Goal: Find specific page/section: Find specific page/section

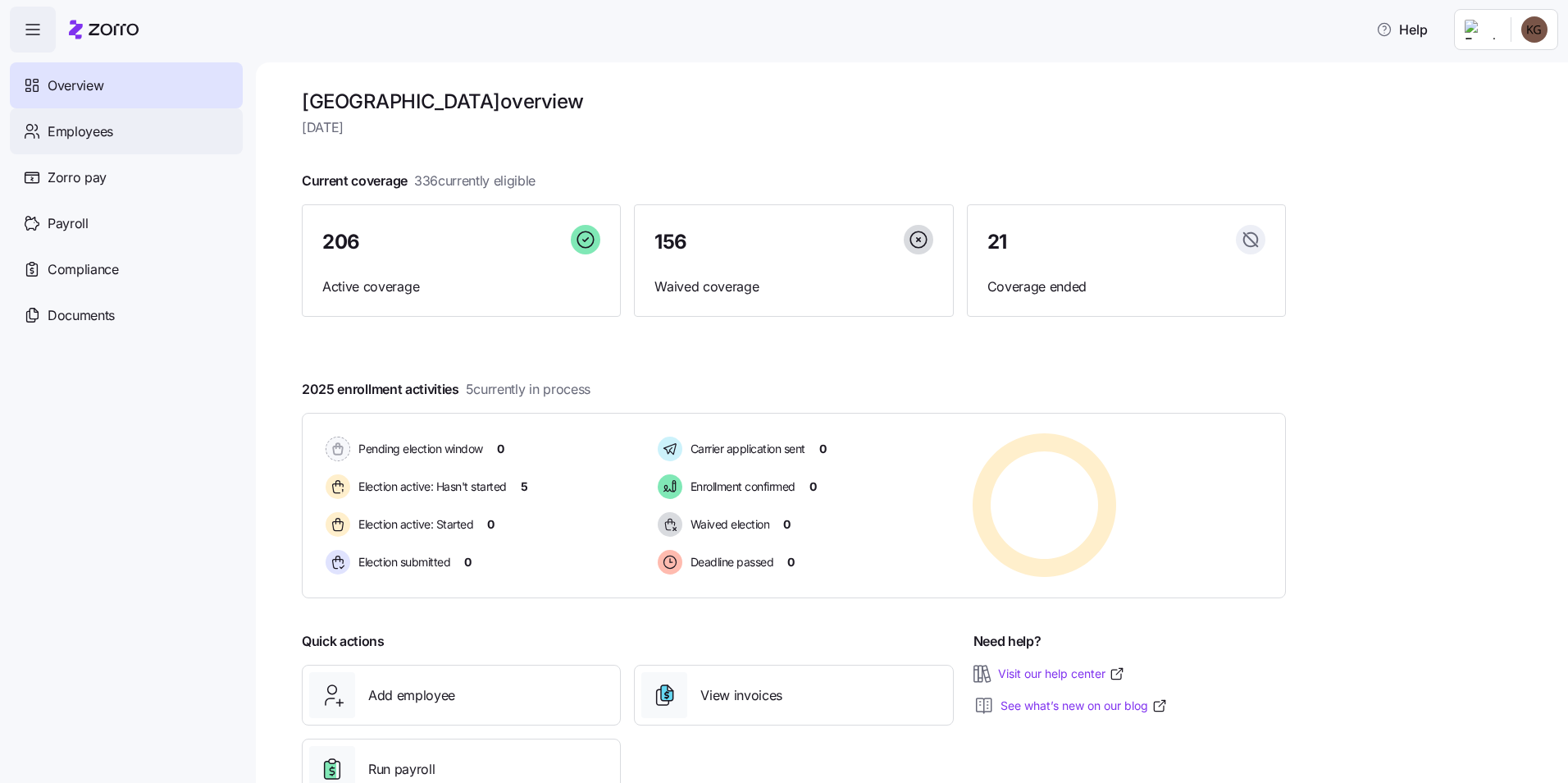
click at [73, 131] on span "Employees" at bounding box center [79, 132] width 65 height 21
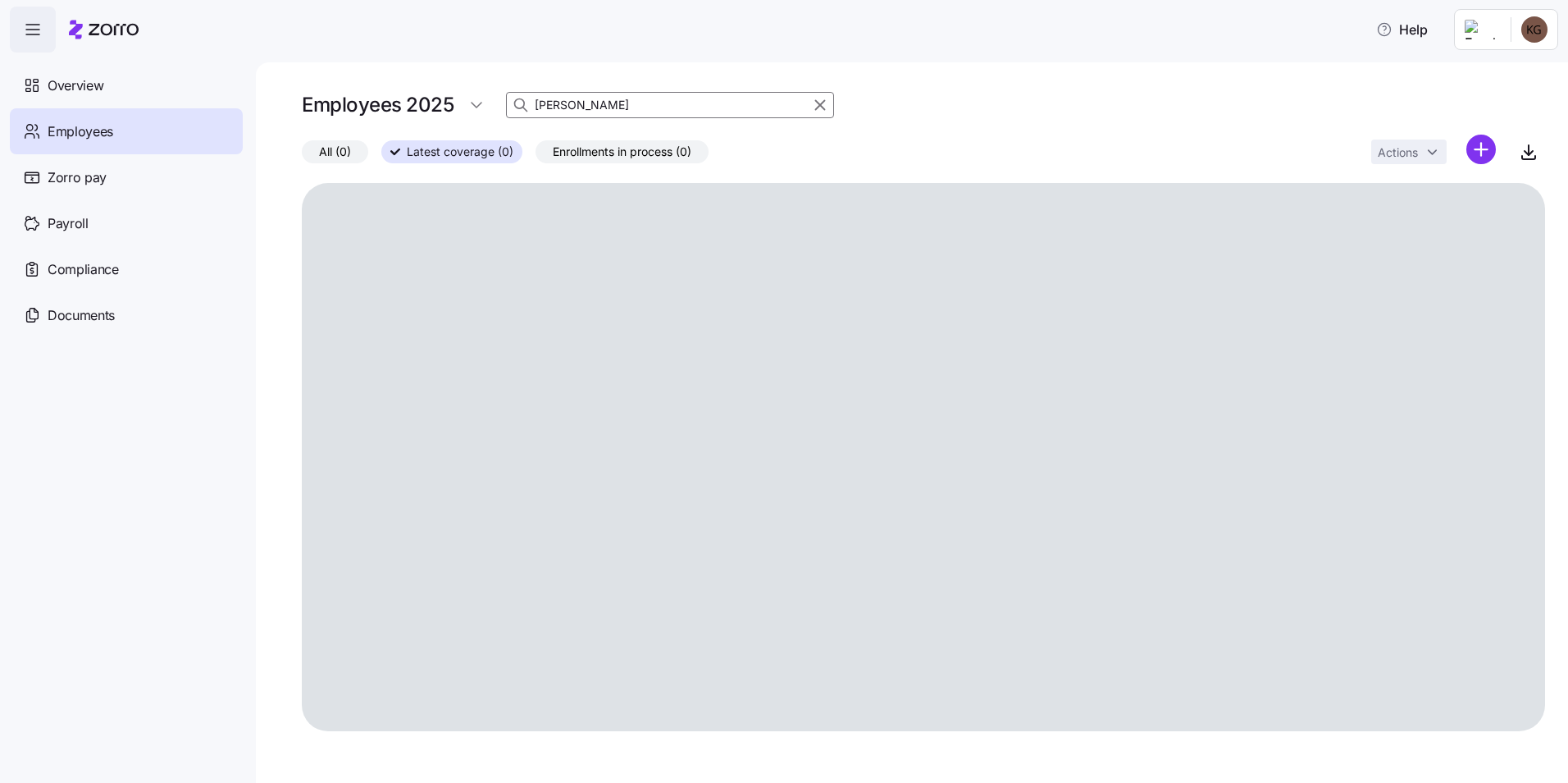
click at [525, 103] on icon at bounding box center [521, 105] width 17 height 17
click at [559, 103] on input "[PERSON_NAME]" at bounding box center [670, 105] width 328 height 26
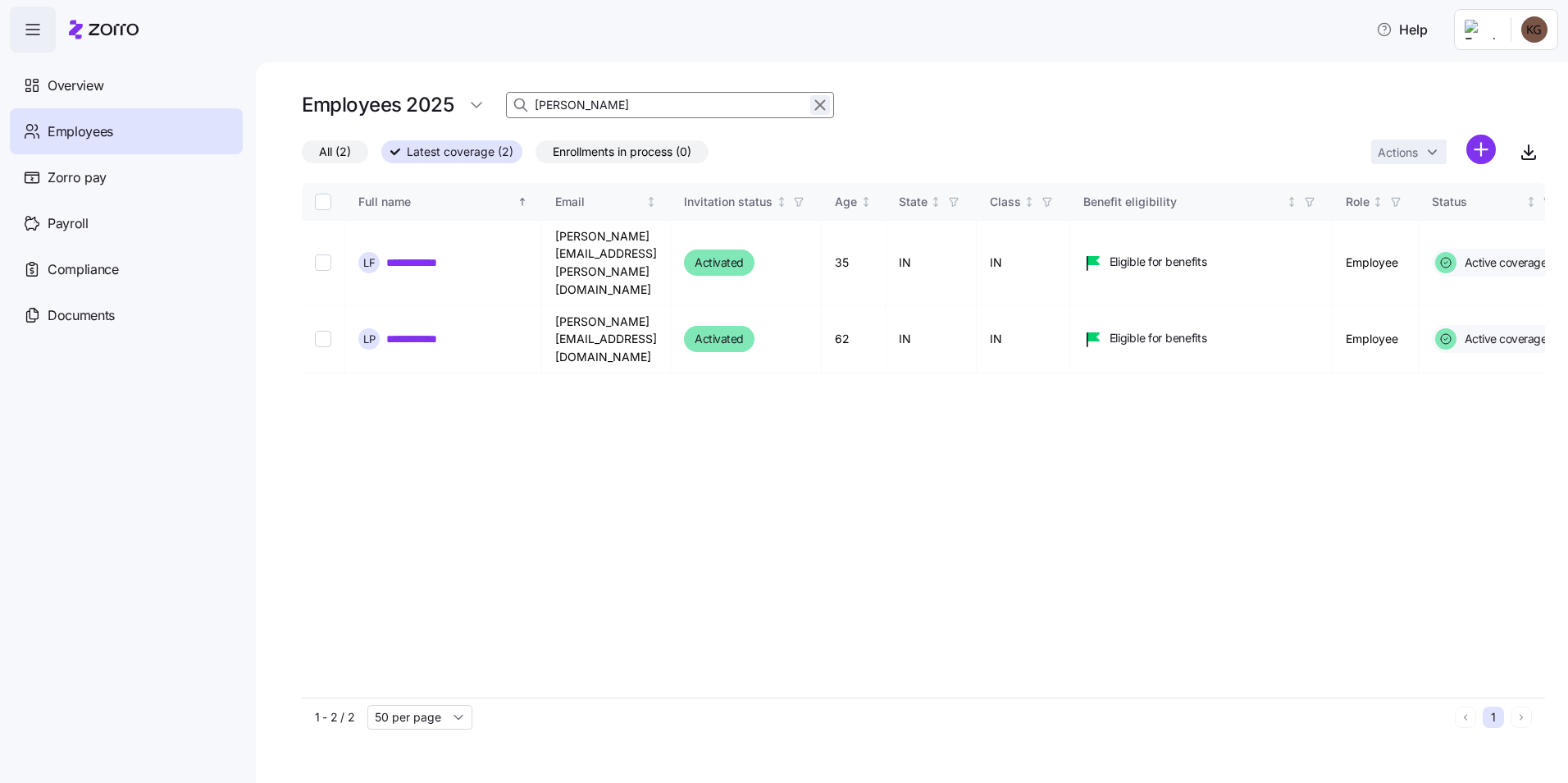
click at [817, 103] on icon "button" at bounding box center [820, 105] width 18 height 20
click at [588, 103] on div "Employees 2025 leah" at bounding box center [923, 105] width 1244 height 33
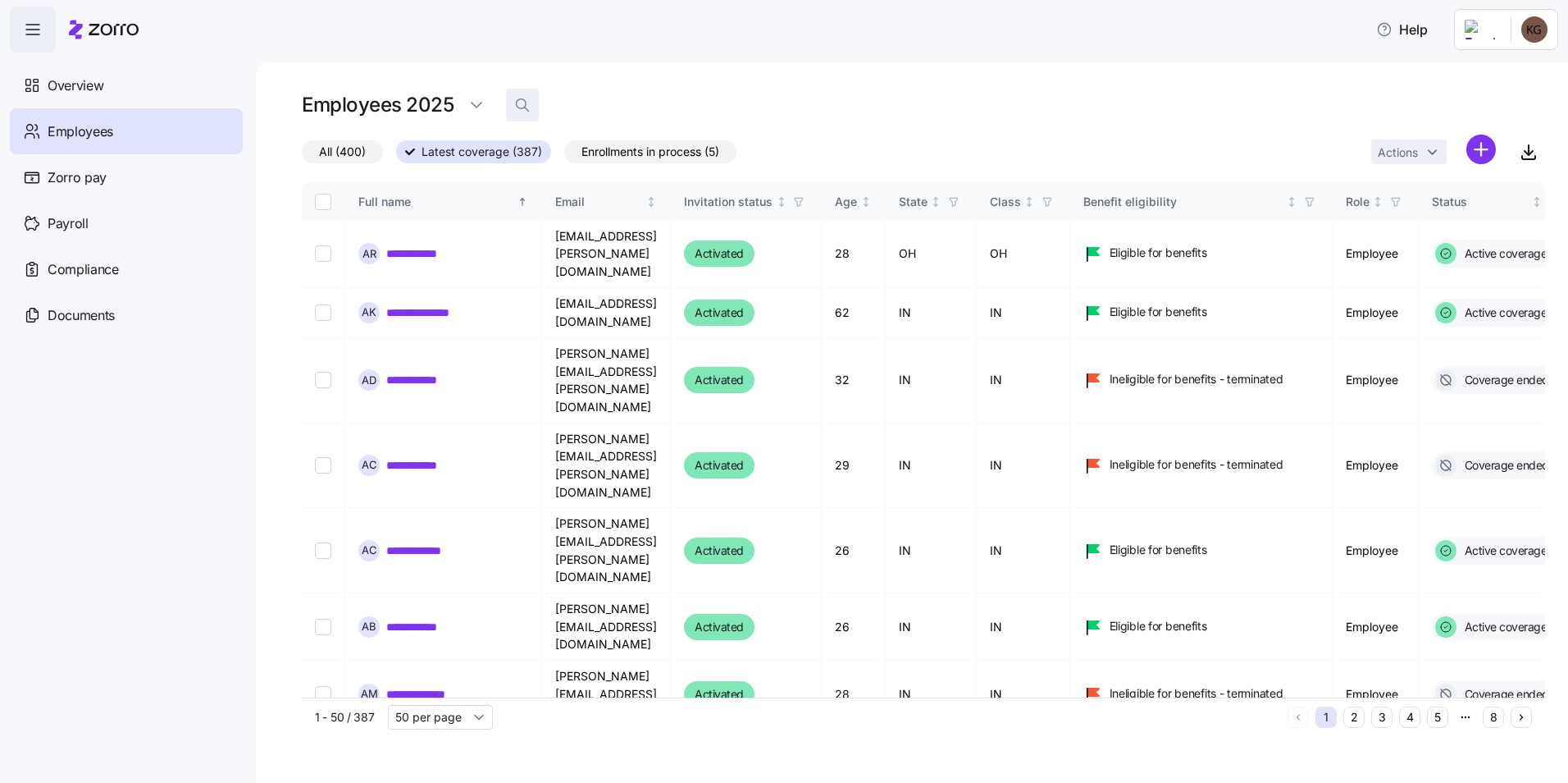
click at [528, 108] on icon "button" at bounding box center [522, 105] width 17 height 17
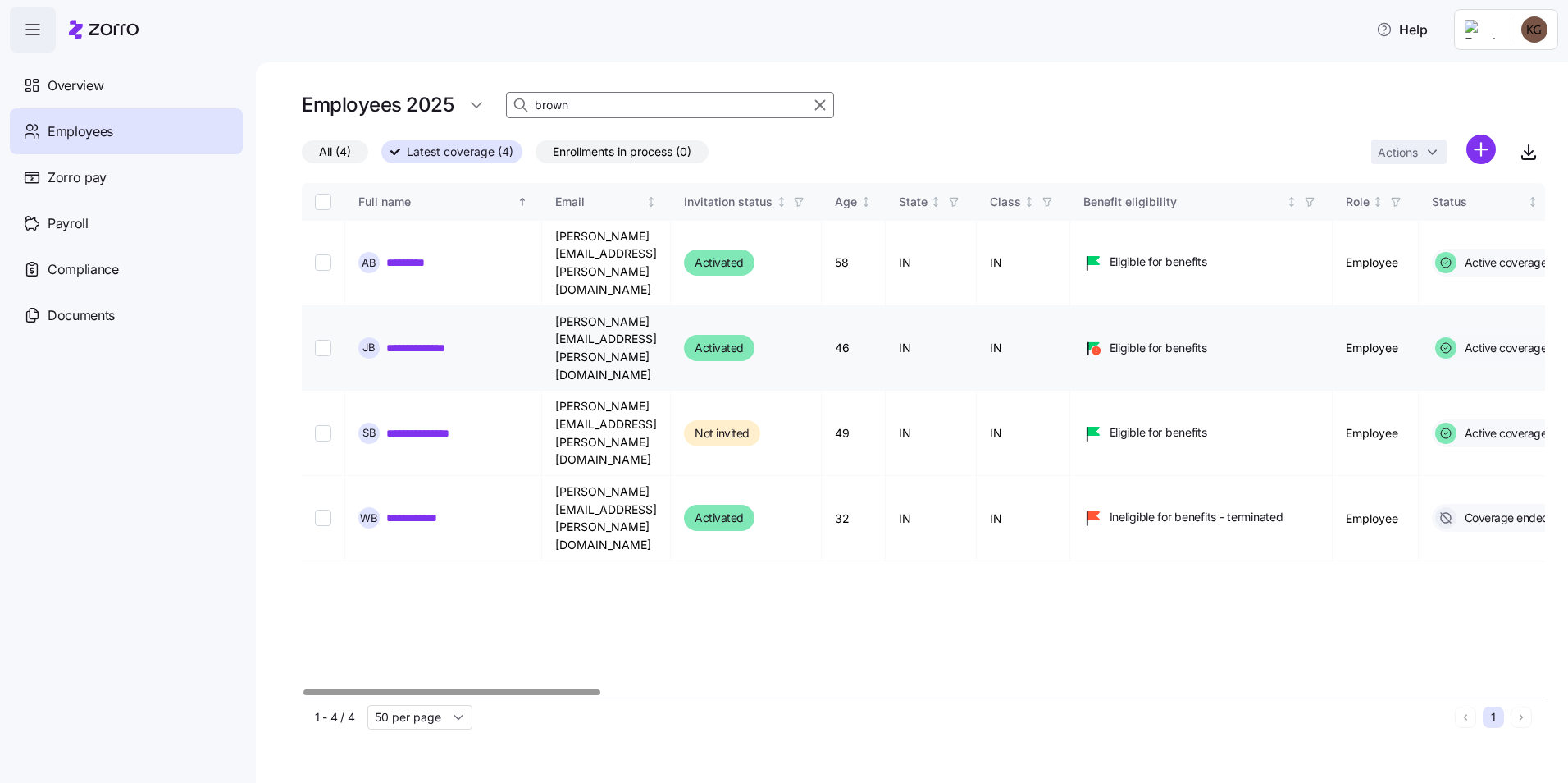
type input "brown"
click at [320, 339] on input "Select record 2" at bounding box center [324, 348] width 17 height 17
checkbox input "true"
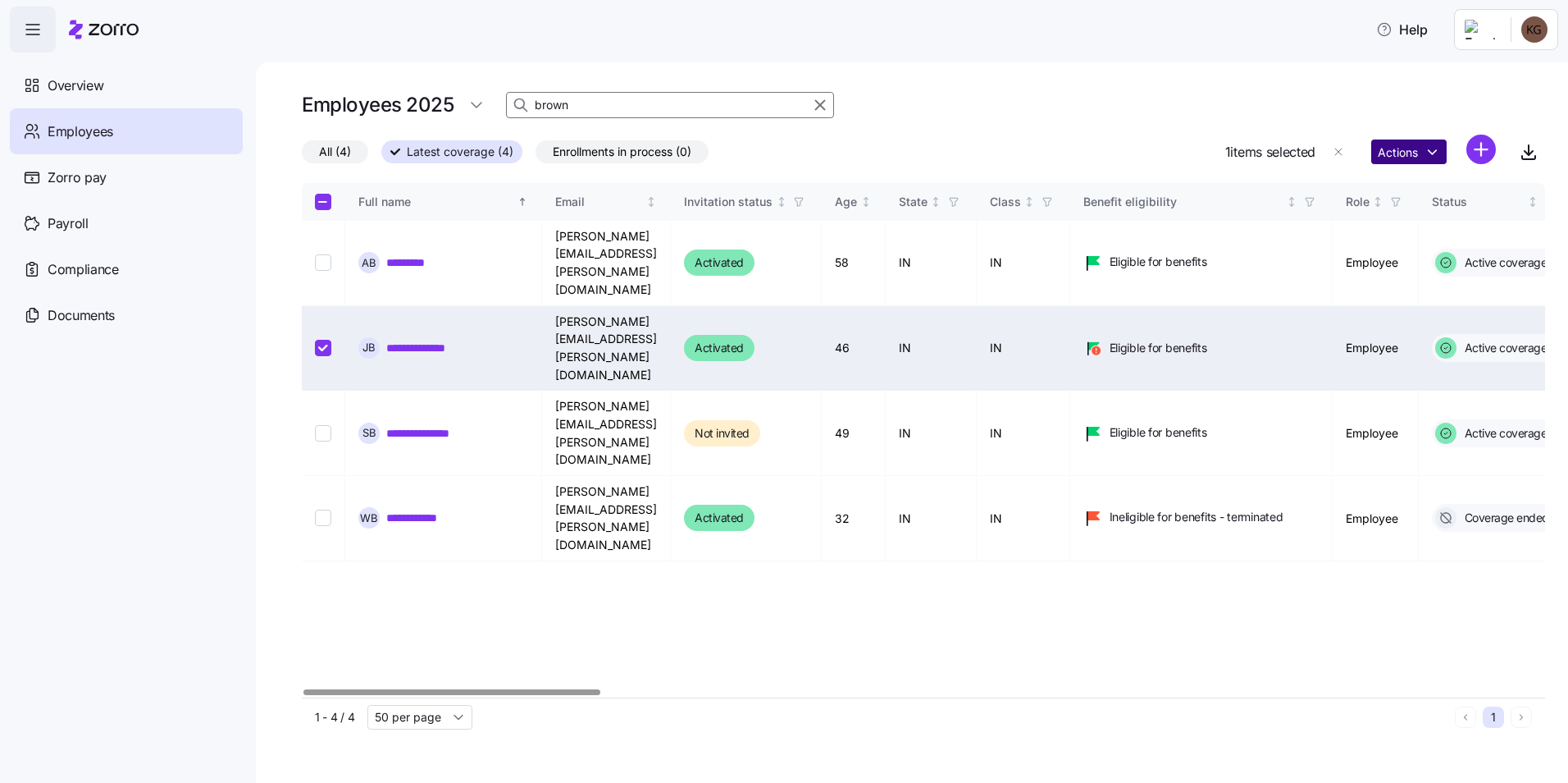
click at [1432, 156] on html "**********" at bounding box center [784, 387] width 1568 height 773
click at [1404, 111] on html "**********" at bounding box center [784, 387] width 1568 height 773
click at [418, 337] on div "**********" at bounding box center [443, 348] width 170 height 22
drag, startPoint x: 427, startPoint y: 297, endPoint x: 444, endPoint y: 282, distance: 22.7
click at [428, 339] on link "**********" at bounding box center [427, 348] width 82 height 17
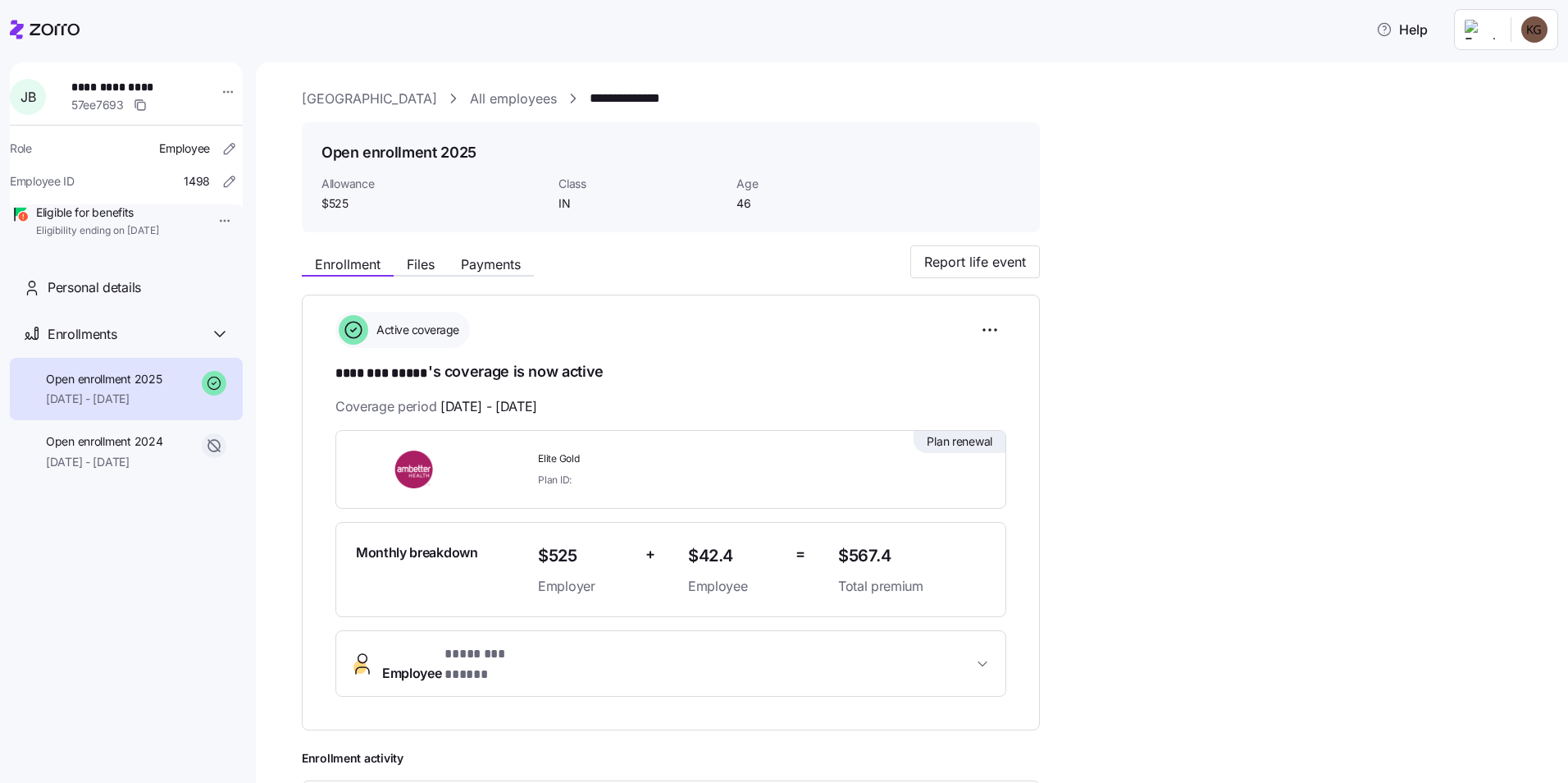
click at [506, 94] on link "All employees" at bounding box center [513, 98] width 87 height 21
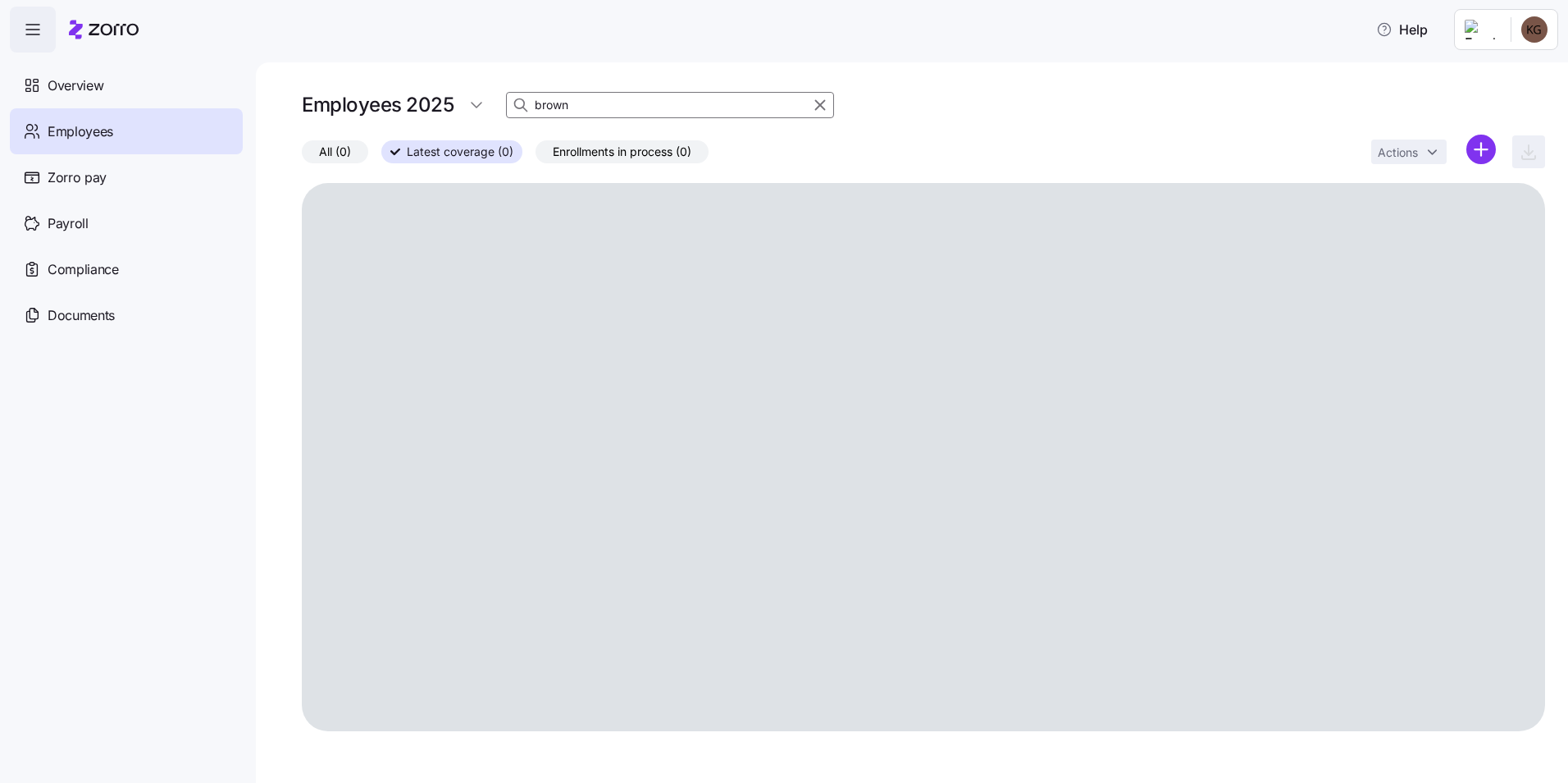
drag, startPoint x: 582, startPoint y: 108, endPoint x: 497, endPoint y: 105, distance: 85.1
click at [497, 105] on div "Employees 2025 brown" at bounding box center [923, 105] width 1244 height 33
type input "steele"
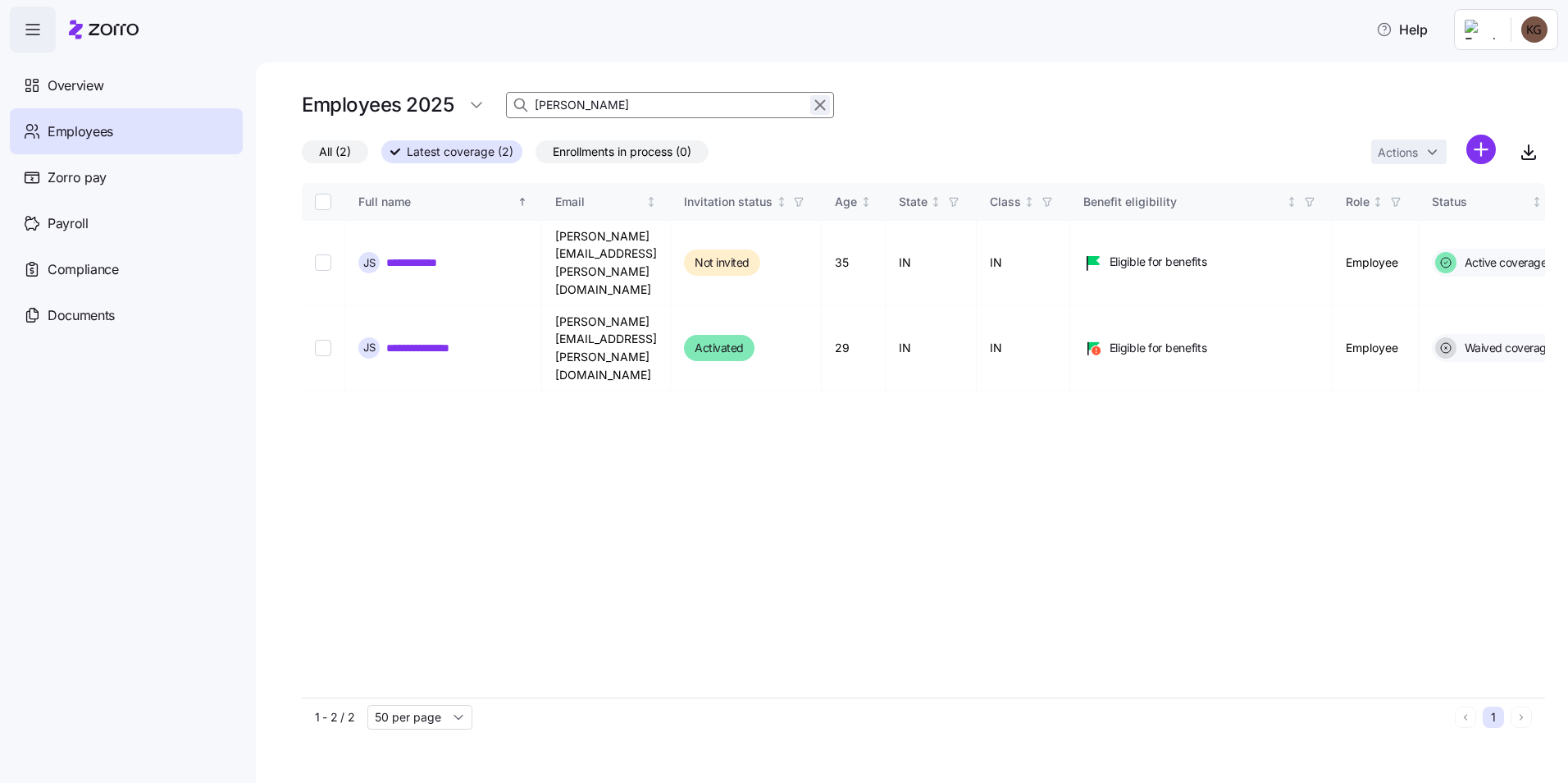
click at [820, 104] on icon "button" at bounding box center [820, 105] width 18 height 20
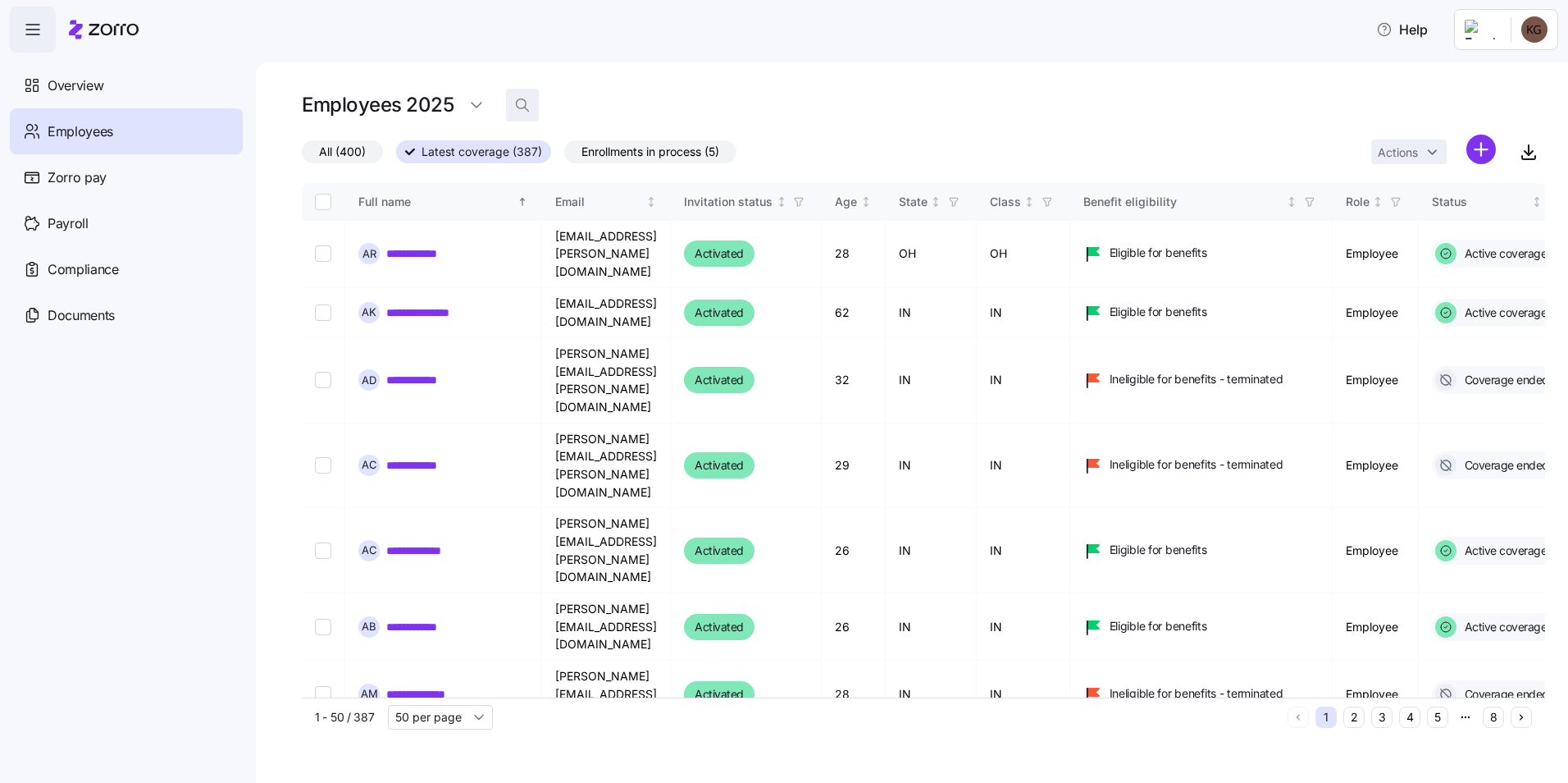
click at [521, 105] on icon "button" at bounding box center [522, 105] width 17 height 17
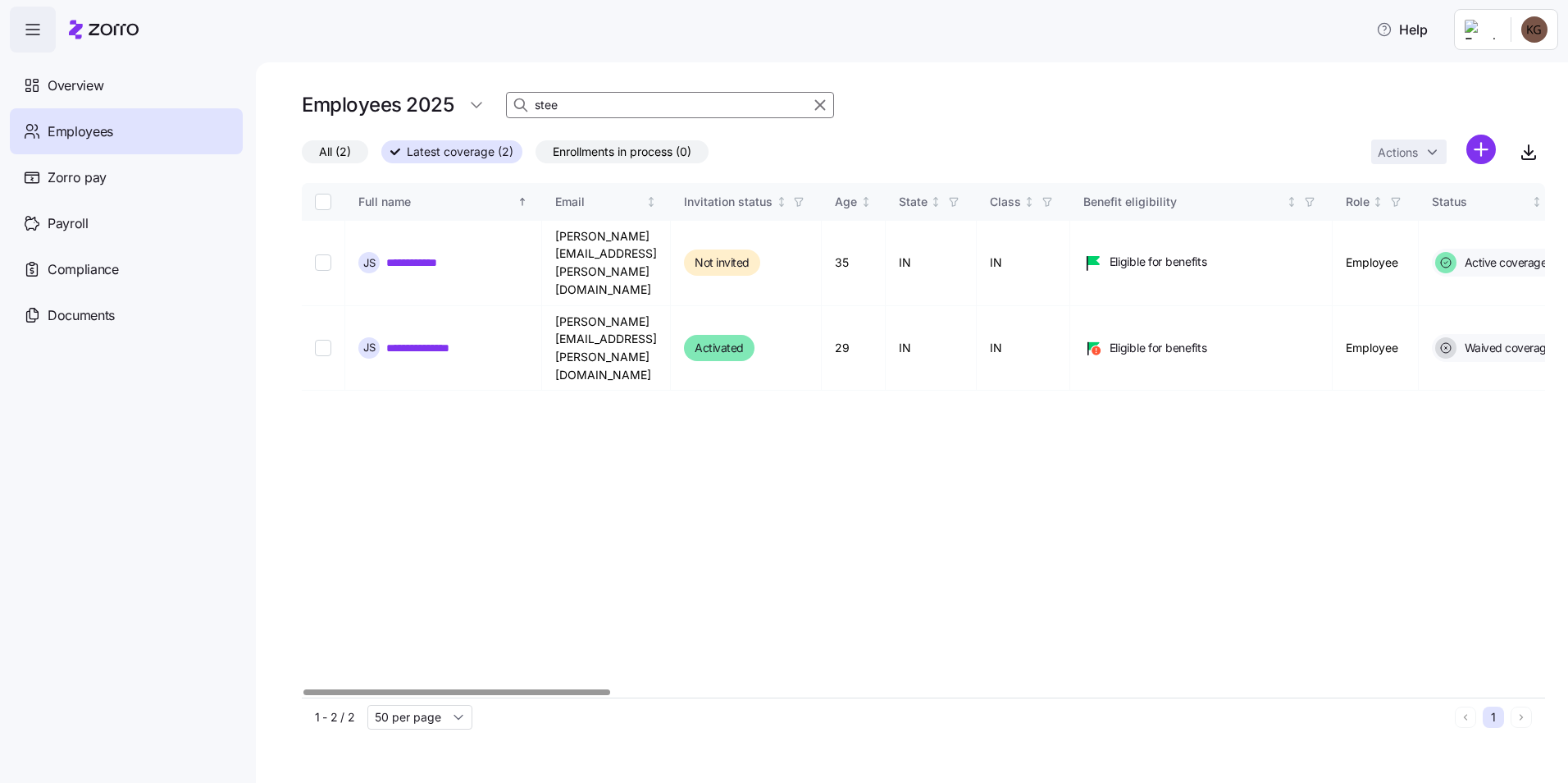
type input "stee"
